Goal: Obtain resource: Obtain resource

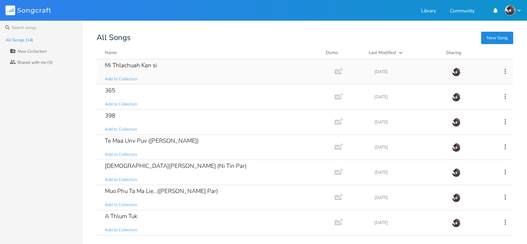
click at [251, 78] on div "Mi Thlachuah Kan si Add to Collection" at bounding box center [214, 71] width 218 height 25
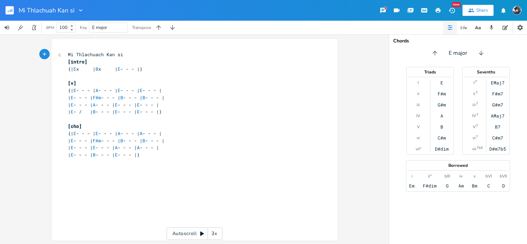
click at [202, 234] on icon at bounding box center [202, 234] width 4 height 4
click at [202, 234] on icon at bounding box center [202, 233] width 4 height 4
click at [434, 53] on icon "button" at bounding box center [434, 53] width 7 height 7
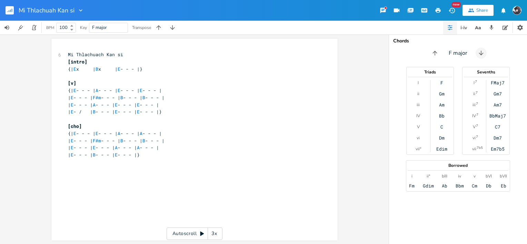
click at [484, 52] on icon "button" at bounding box center [480, 53] width 7 height 7
click at [169, 26] on icon "button" at bounding box center [172, 27] width 7 height 7
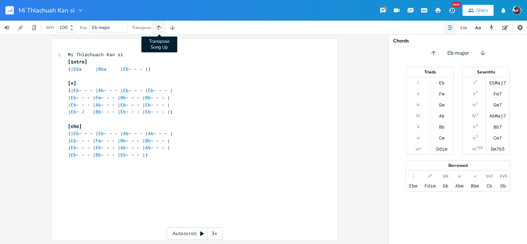
click at [160, 27] on icon "button" at bounding box center [158, 27] width 4 height 4
